Goal: Transaction & Acquisition: Purchase product/service

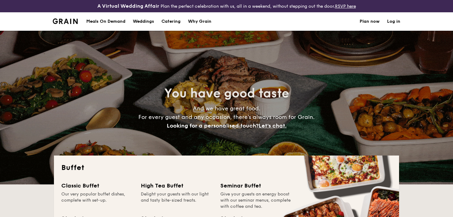
select select
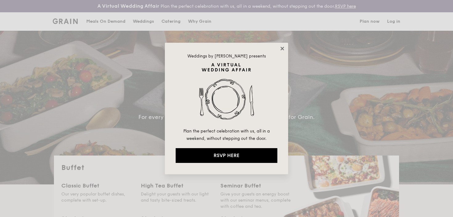
click at [280, 48] on icon at bounding box center [282, 49] width 6 height 6
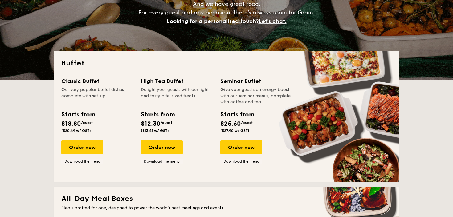
scroll to position [110, 0]
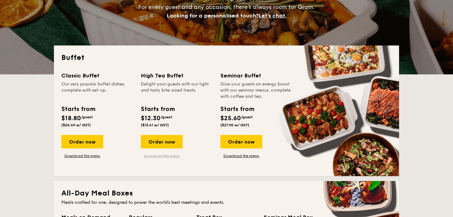
click at [166, 155] on link "Download the menu" at bounding box center [162, 156] width 42 height 5
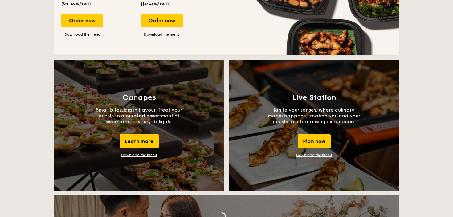
scroll to position [564, 0]
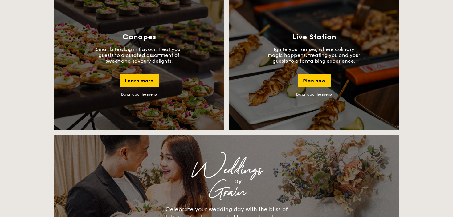
click at [198, 111] on div "Canapes Small bites, big in flavour. Treat your guests to a curated assortment …" at bounding box center [139, 64] width 170 height 131
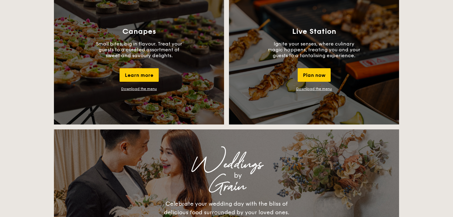
scroll to position [571, 0]
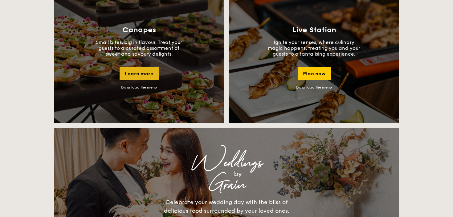
click at [134, 74] on div "Learn more" at bounding box center [138, 74] width 39 height 14
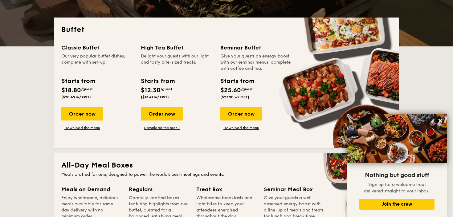
scroll to position [0, 0]
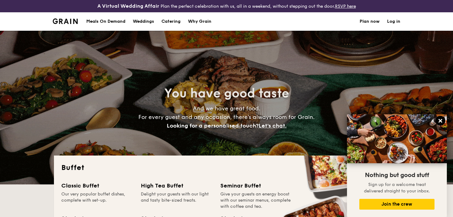
click at [440, 122] on icon at bounding box center [440, 121] width 6 height 6
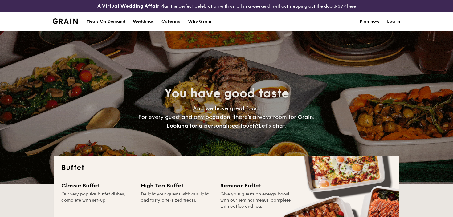
click at [101, 22] on div "Meals On Demand" at bounding box center [105, 21] width 39 height 18
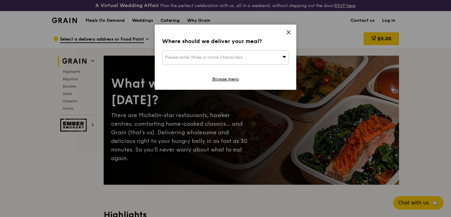
click at [292, 31] on div "Where should we deliver your meal? Please enter three or more characters Browse…" at bounding box center [226, 57] width 142 height 65
click at [288, 33] on icon at bounding box center [289, 33] width 6 height 6
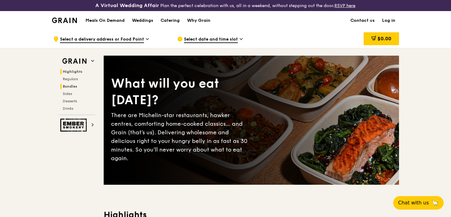
click at [71, 85] on span "Bundles" at bounding box center [70, 86] width 14 height 4
click at [166, 19] on div "Catering" at bounding box center [170, 20] width 19 height 18
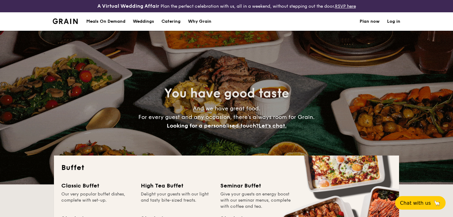
select select
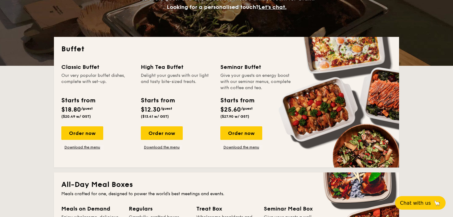
scroll to position [119, 0]
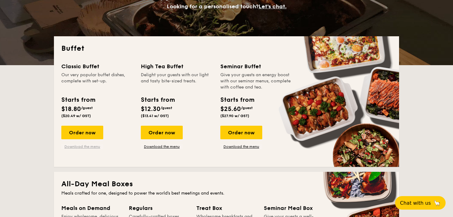
click at [90, 147] on link "Download the menu" at bounding box center [82, 146] width 42 height 5
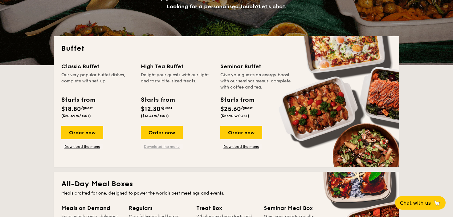
click at [158, 148] on link "Download the menu" at bounding box center [162, 146] width 42 height 5
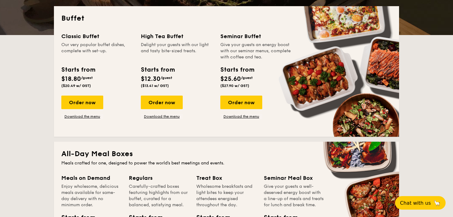
scroll to position [151, 0]
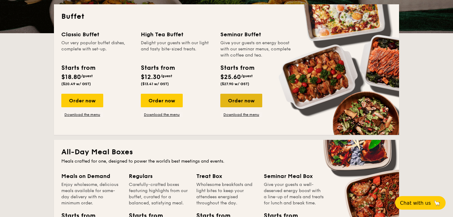
click at [238, 98] on div "Order now" at bounding box center [241, 101] width 42 height 14
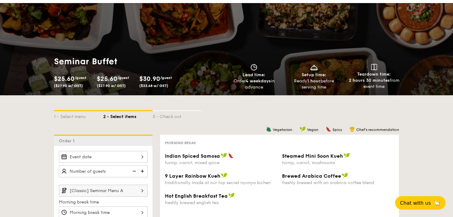
scroll to position [25, 0]
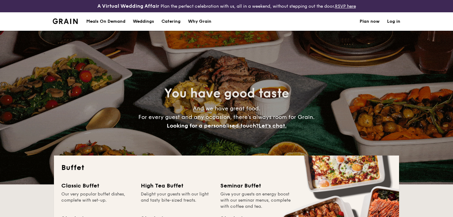
select select
click at [172, 21] on h1 "Catering" at bounding box center [170, 21] width 19 height 18
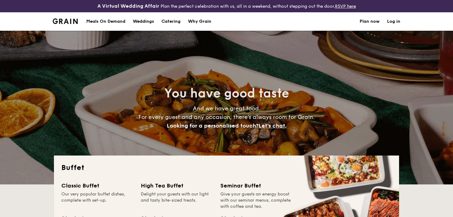
click at [172, 23] on h1 "Catering" at bounding box center [170, 21] width 19 height 18
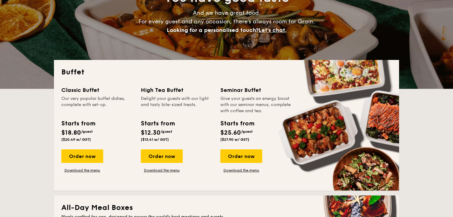
scroll to position [123, 0]
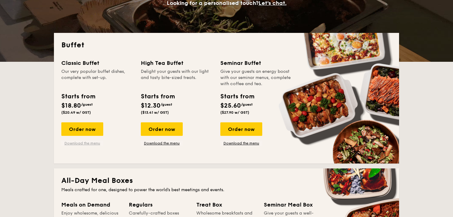
click at [91, 143] on link "Download the menu" at bounding box center [82, 143] width 42 height 5
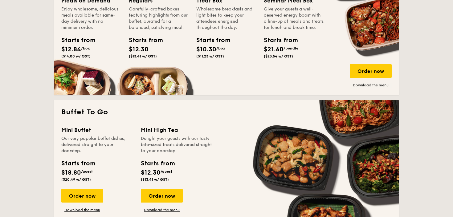
scroll to position [377, 0]
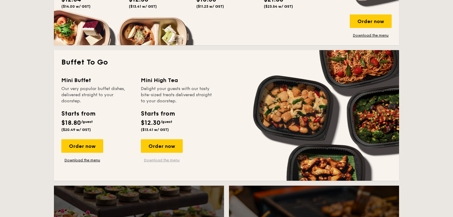
click at [167, 159] on link "Download the menu" at bounding box center [162, 160] width 42 height 5
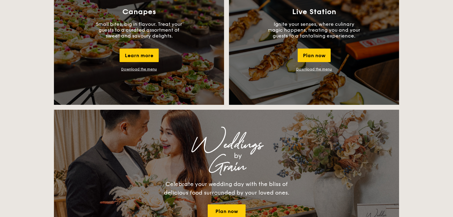
scroll to position [590, 0]
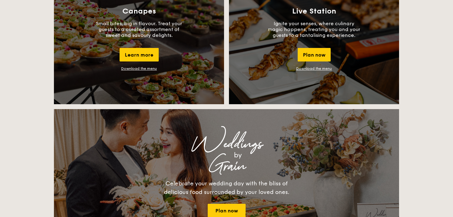
click at [151, 69] on link "Download the menu" at bounding box center [139, 69] width 36 height 4
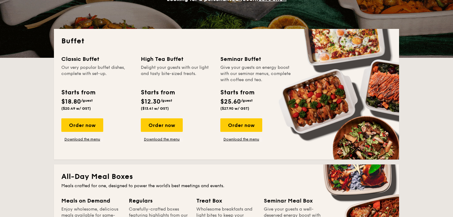
scroll to position [157, 0]
